Goal: Task Accomplishment & Management: Use online tool/utility

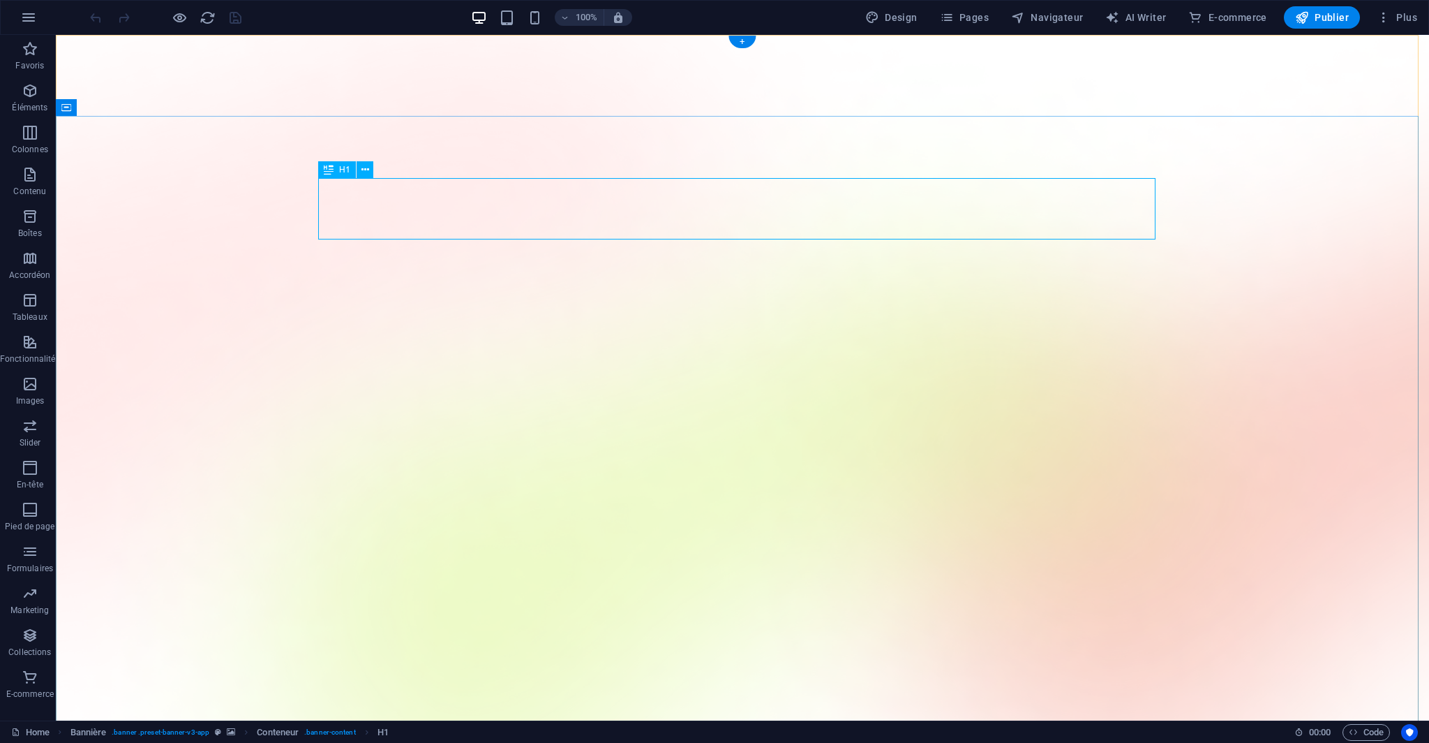
drag, startPoint x: 542, startPoint y: 209, endPoint x: 248, endPoint y: 209, distance: 293.8
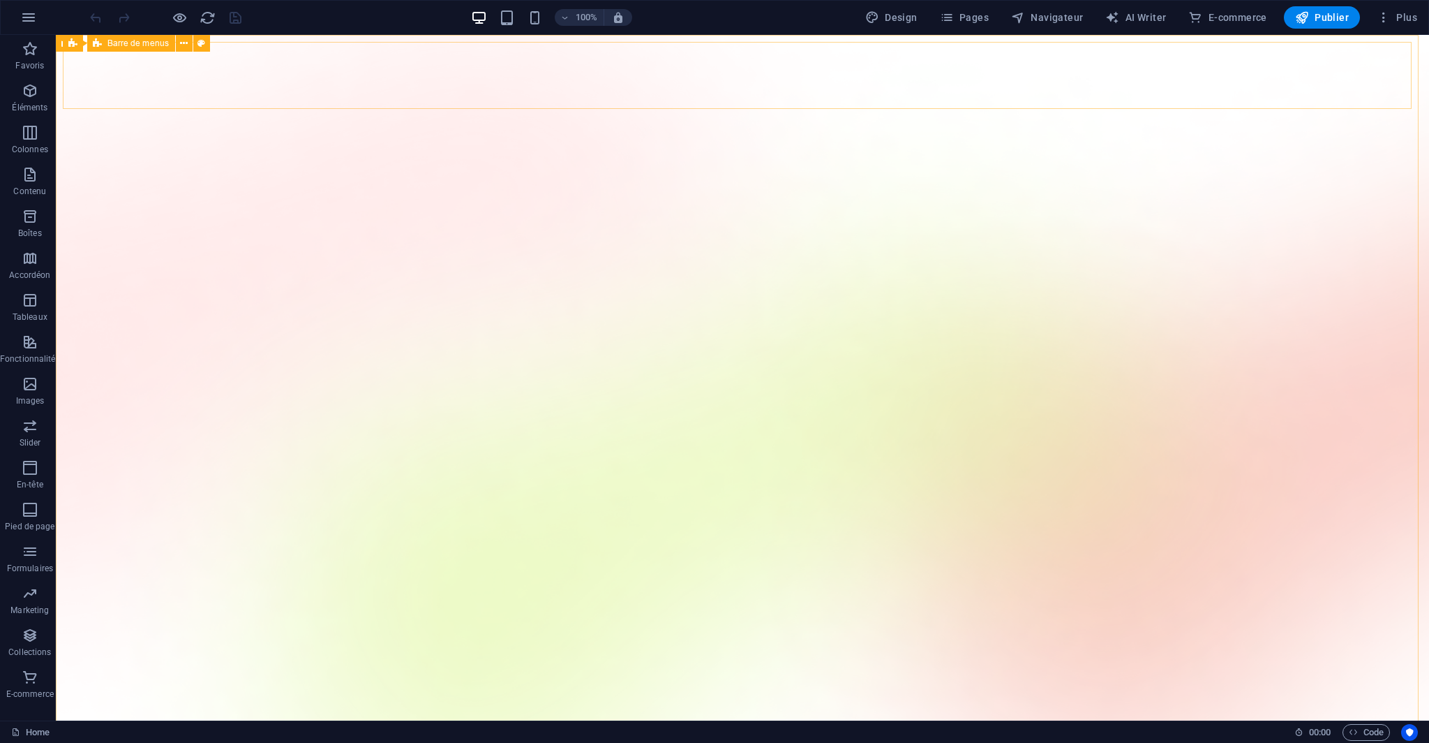
click at [129, 45] on span "Barre de menus" at bounding box center [138, 43] width 62 height 8
select select "%"
select select "rem"
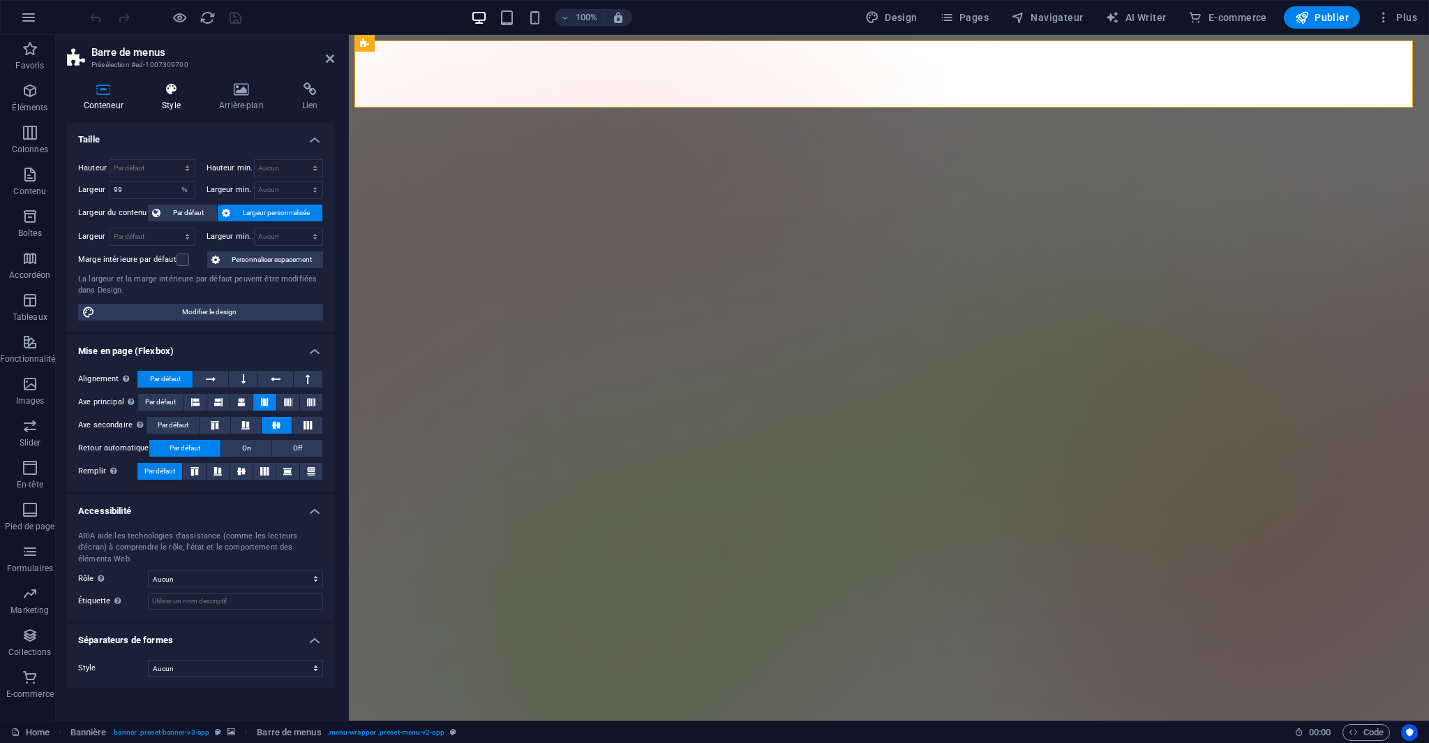
click at [175, 98] on h4 "Style" at bounding box center [174, 96] width 57 height 29
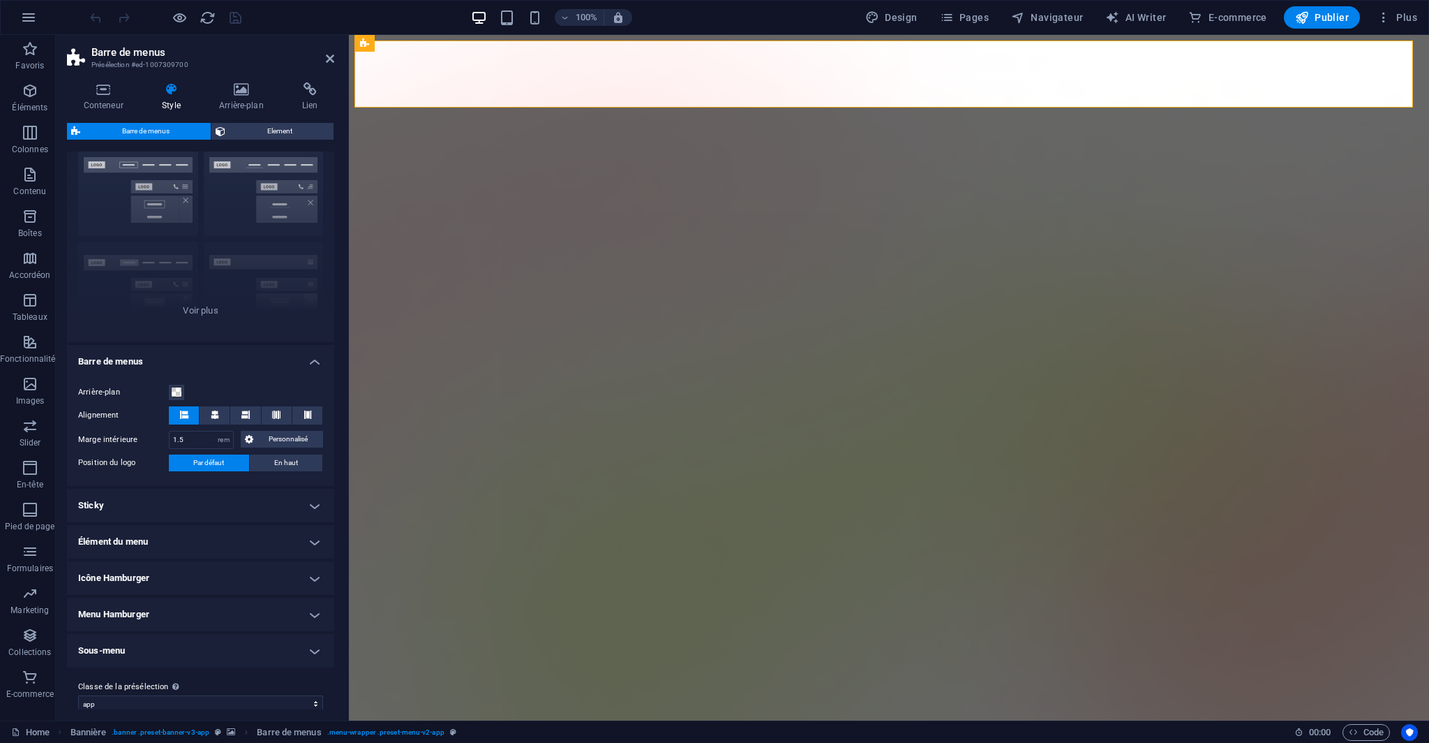
scroll to position [57, 0]
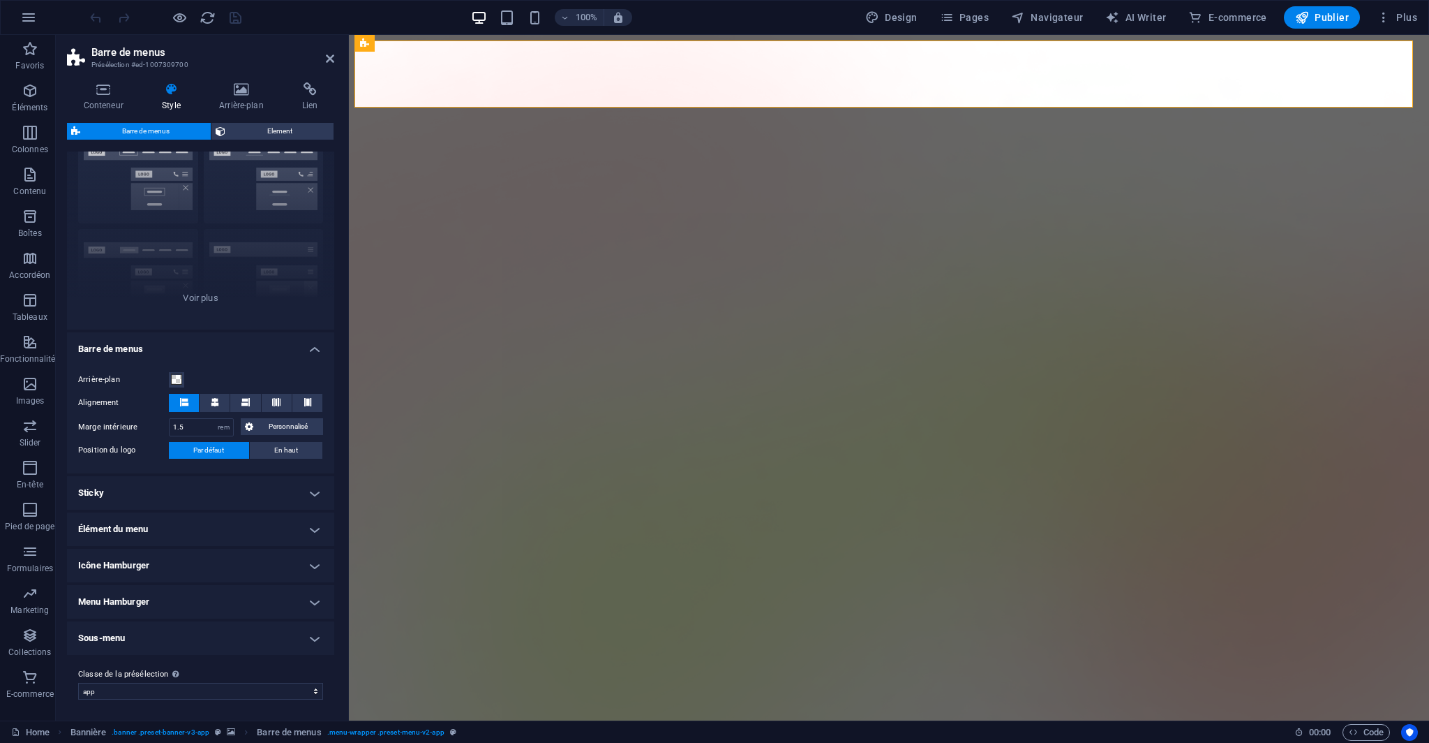
click at [201, 643] on h4 "Sous-menu" at bounding box center [200, 637] width 267 height 33
click at [120, 496] on h4 "Sticky" at bounding box center [200, 492] width 267 height 33
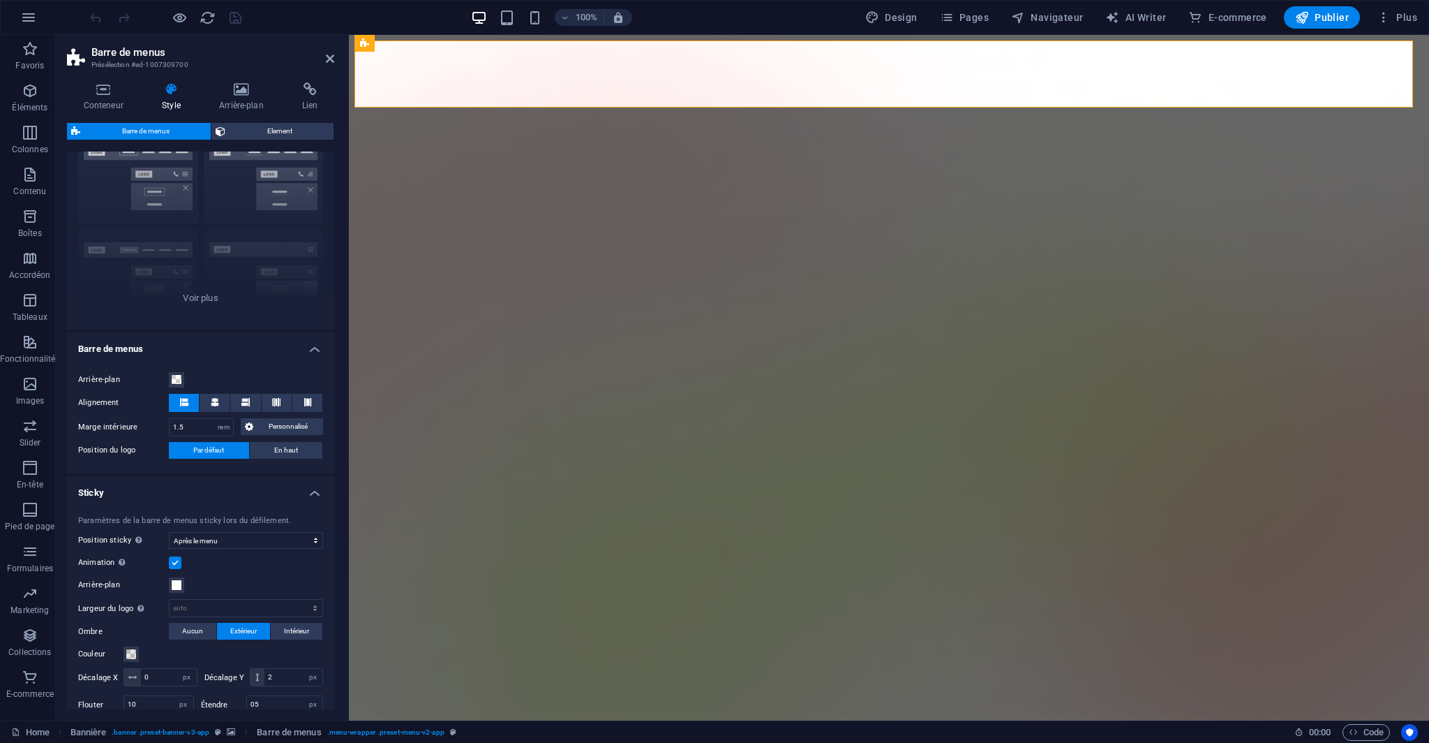
click at [110, 499] on h4 "Sticky" at bounding box center [200, 488] width 267 height 25
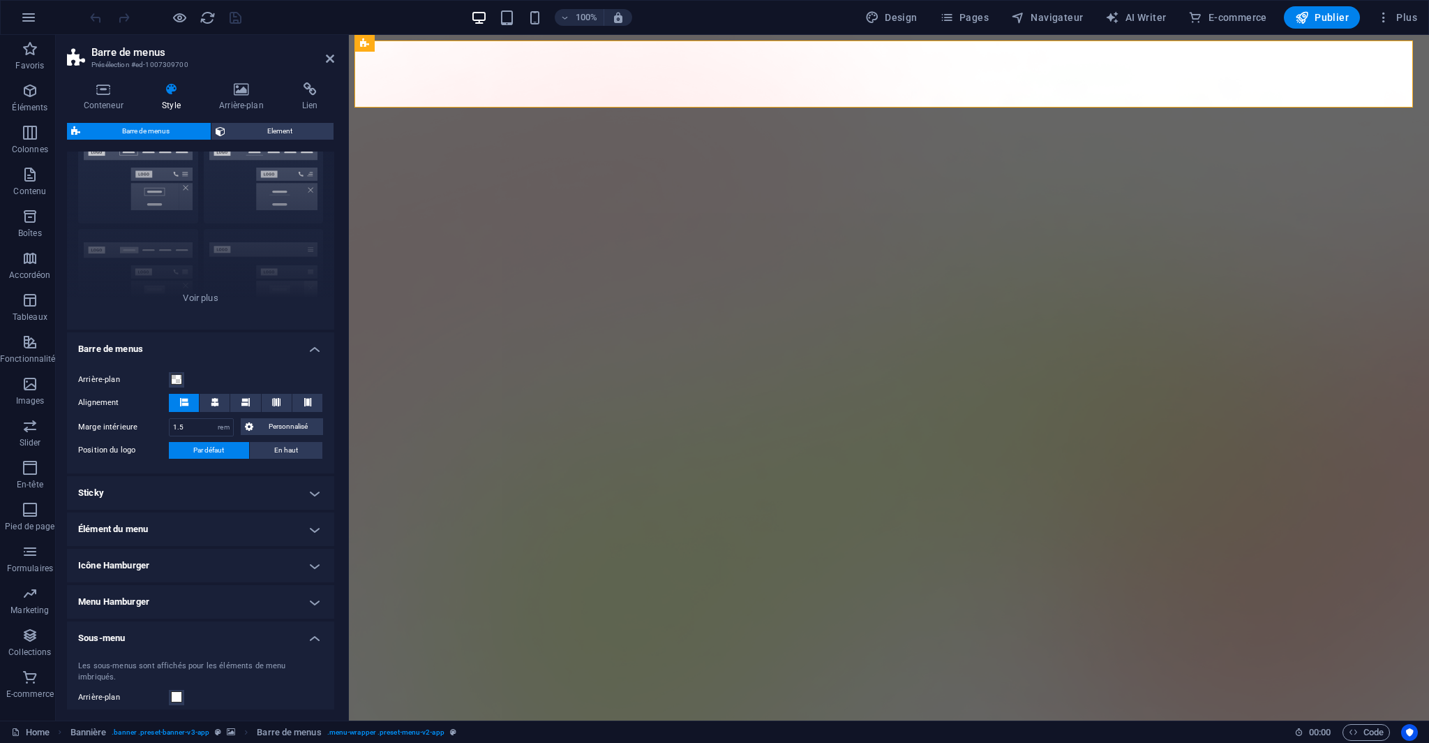
click at [133, 526] on h4 "Élément du menu" at bounding box center [200, 528] width 267 height 33
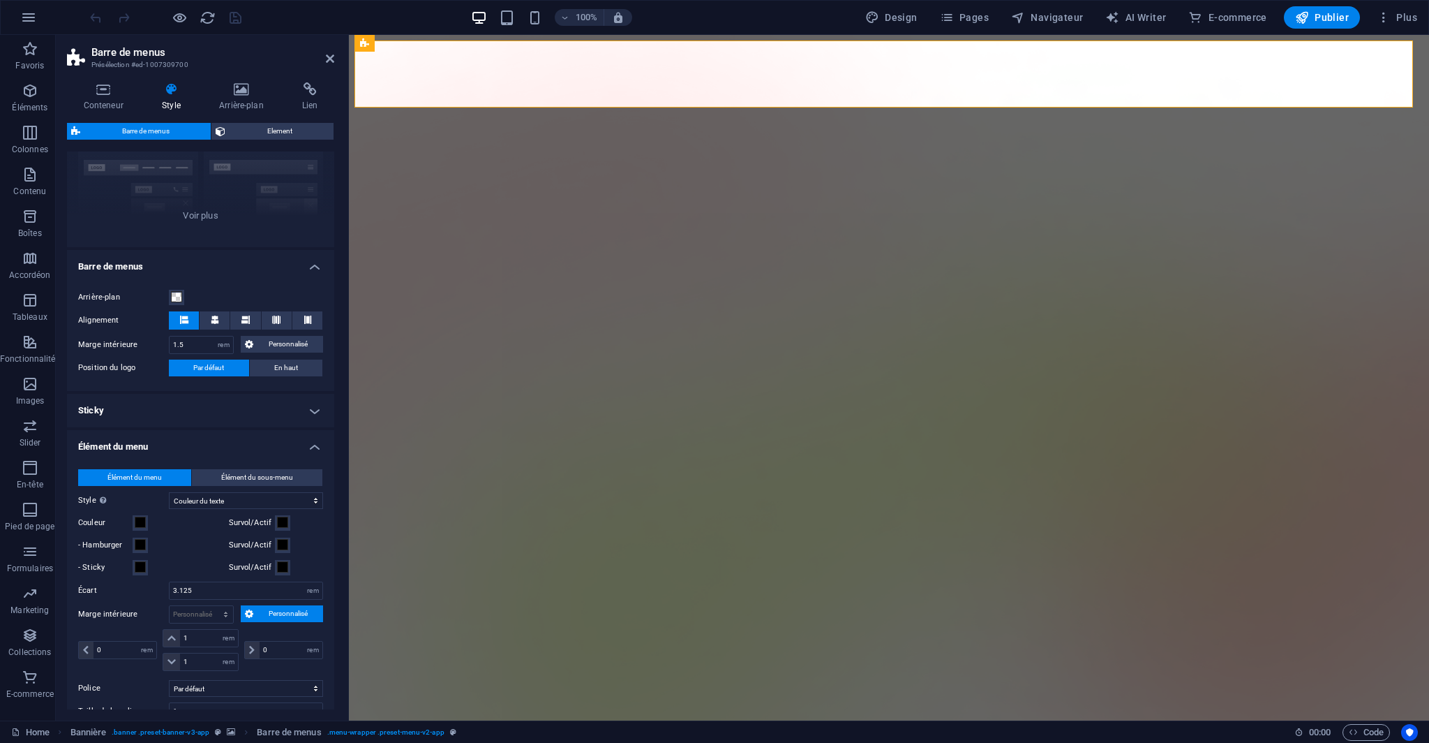
scroll to position [266, 0]
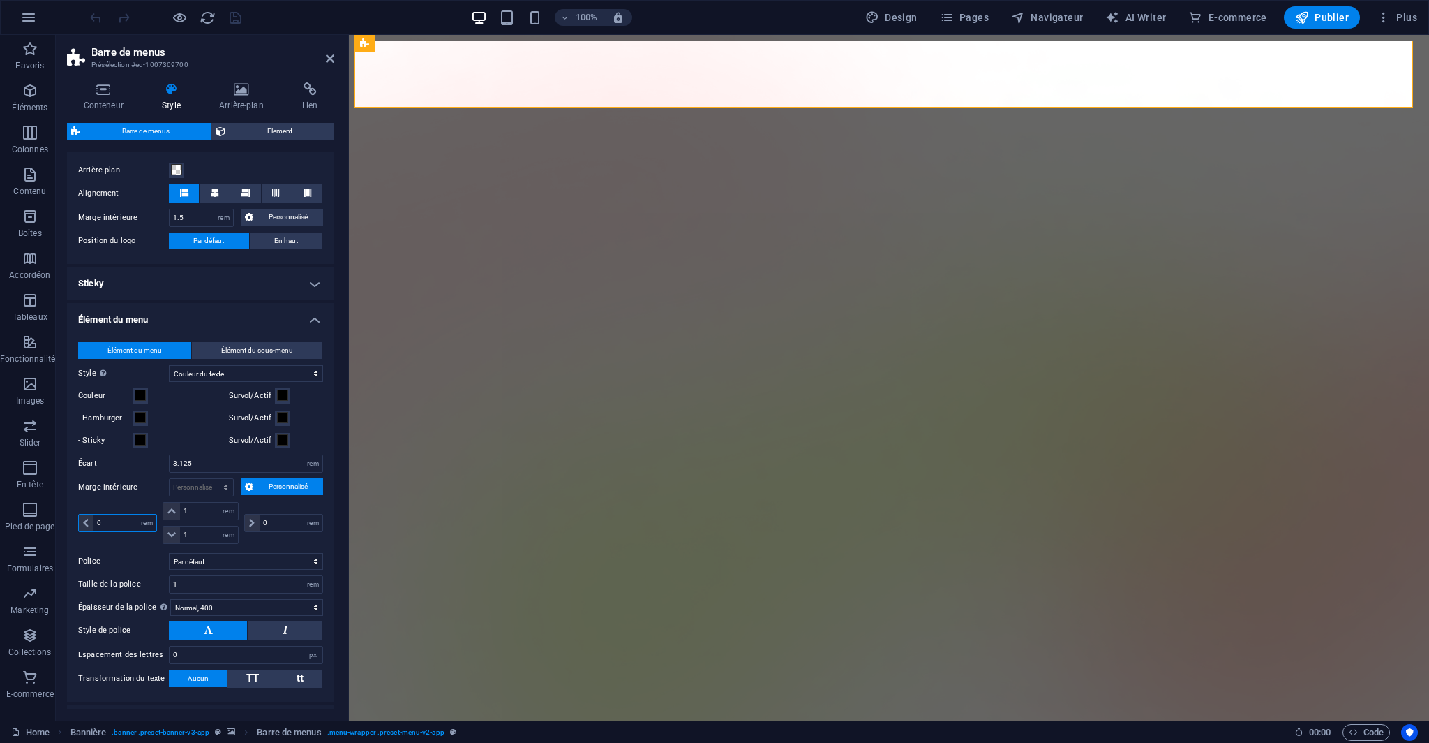
drag, startPoint x: 117, startPoint y: 517, endPoint x: 94, endPoint y: 517, distance: 22.3
click at [94, 517] on input "0" at bounding box center [125, 522] width 63 height 17
type input "1"
drag, startPoint x: 276, startPoint y: 521, endPoint x: 256, endPoint y: 522, distance: 20.3
click at [256, 522] on div "0 px rem % vh vw" at bounding box center [283, 523] width 79 height 18
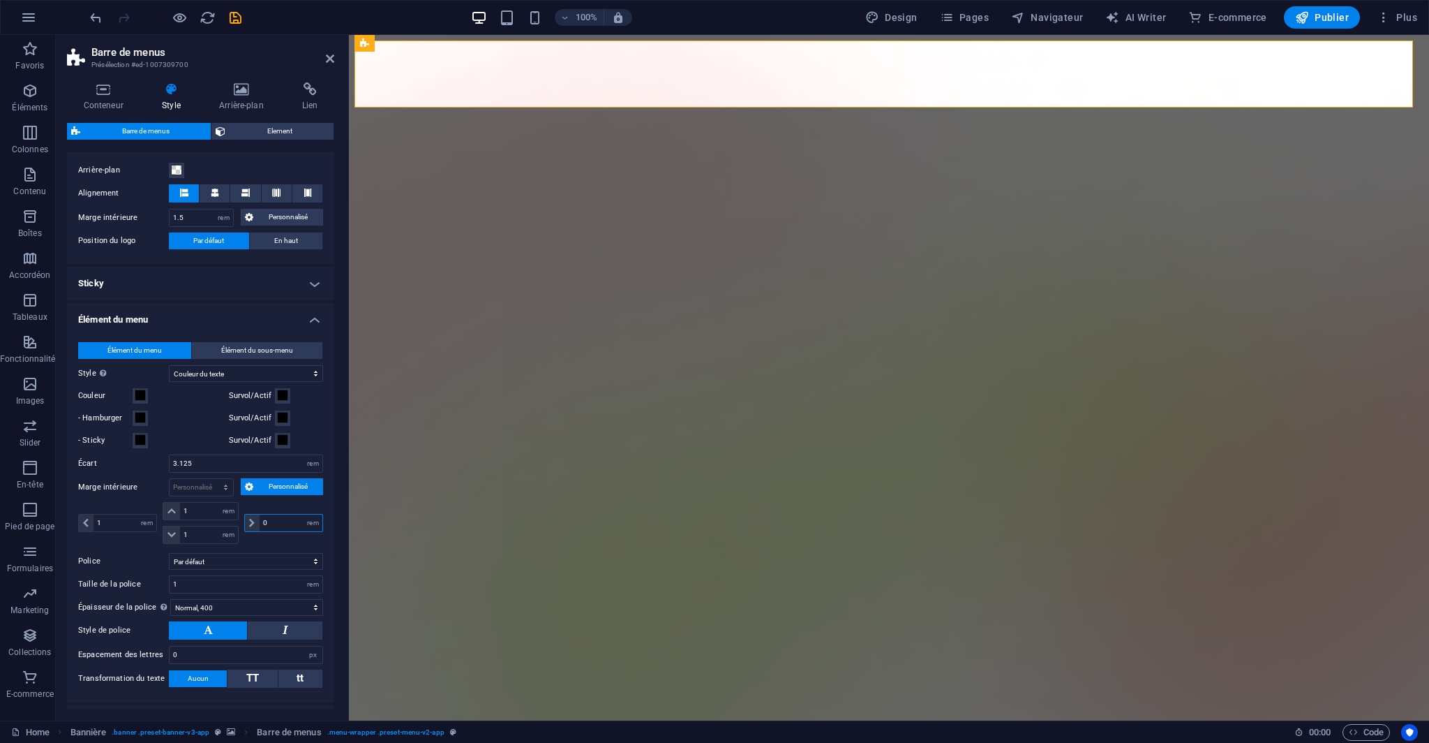
type input "1"
select select "rem"
type input "1"
click at [140, 507] on div "1 px rem % vh vw" at bounding box center [119, 523] width 82 height 42
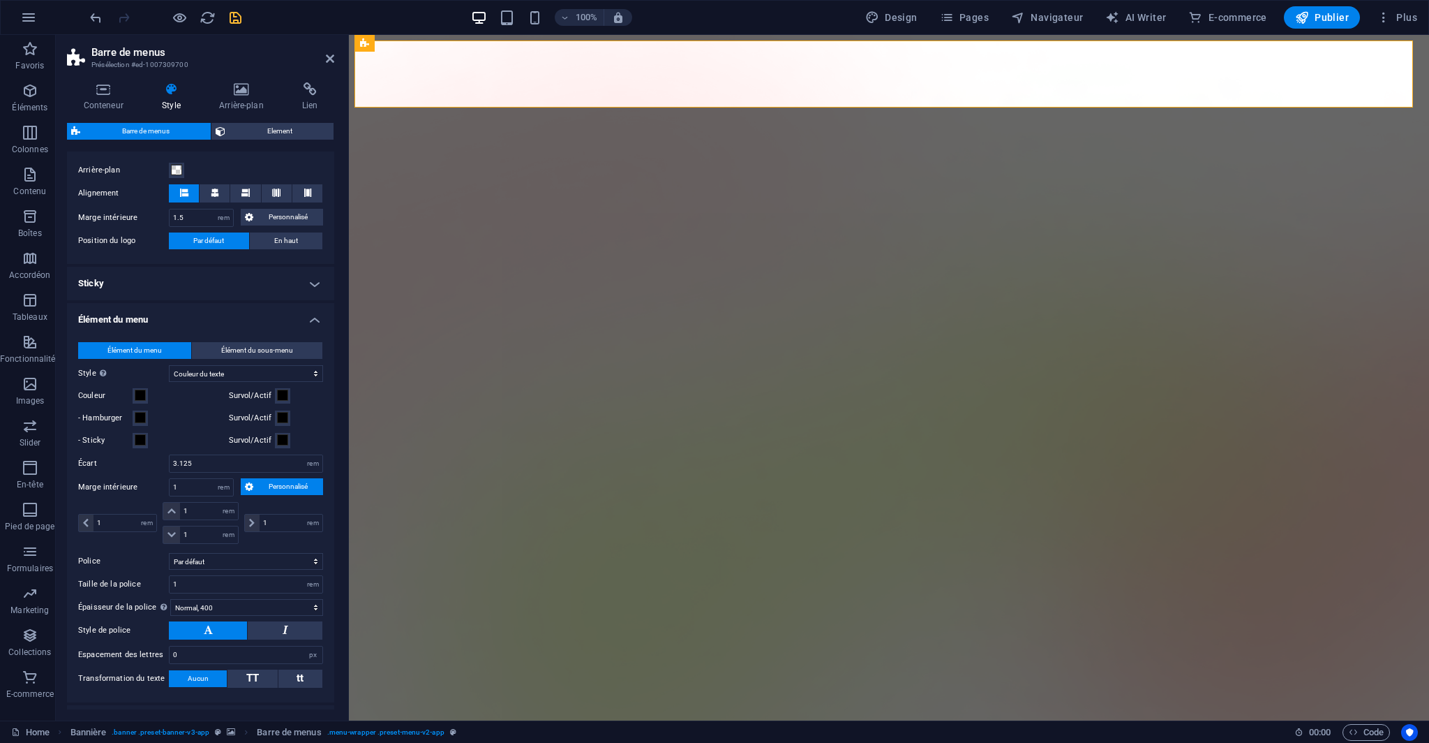
click at [232, 22] on icon "save" at bounding box center [236, 18] width 16 height 16
